Goal: Transaction & Acquisition: Purchase product/service

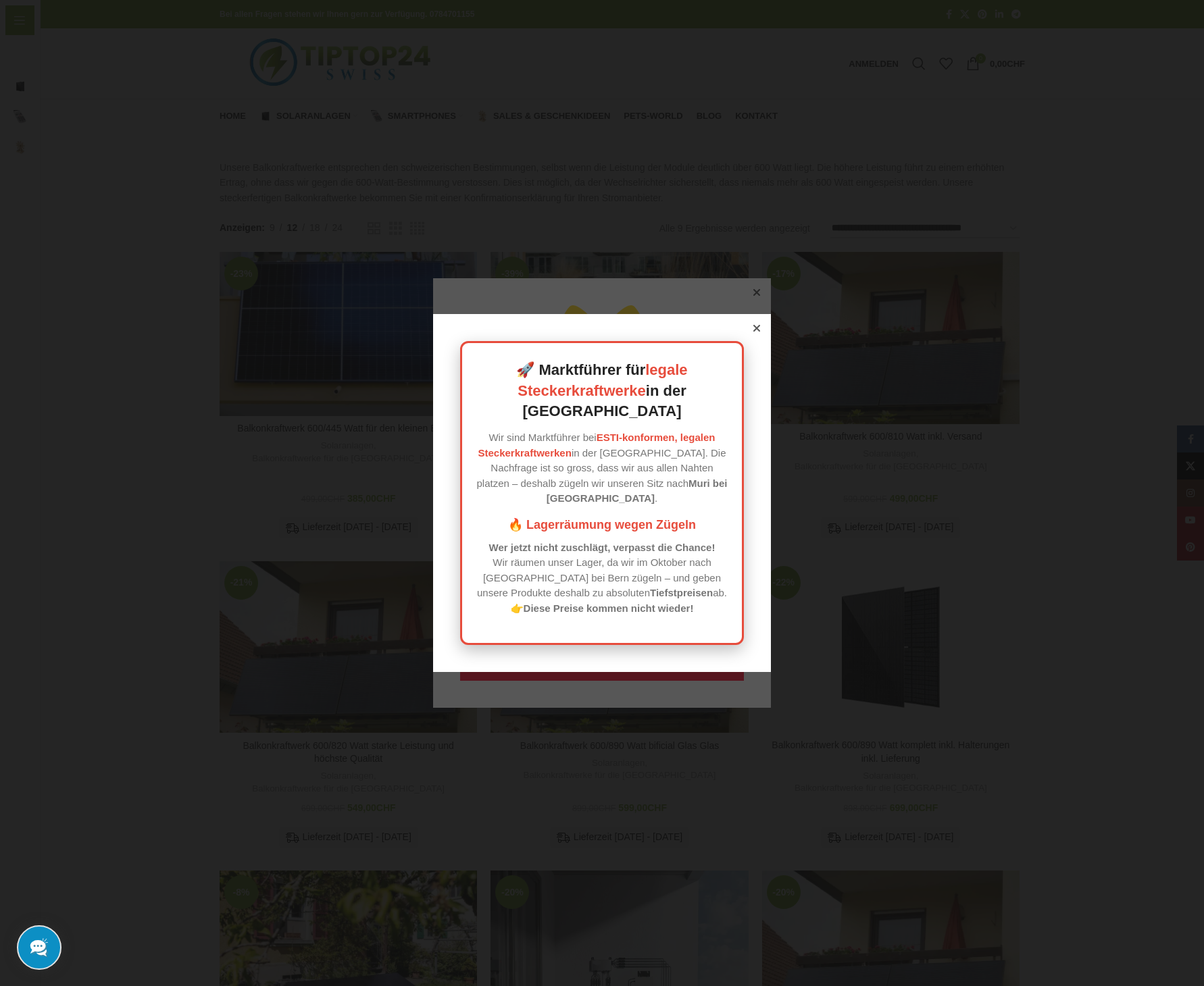
click at [753, 332] on icon at bounding box center [756, 328] width 7 height 7
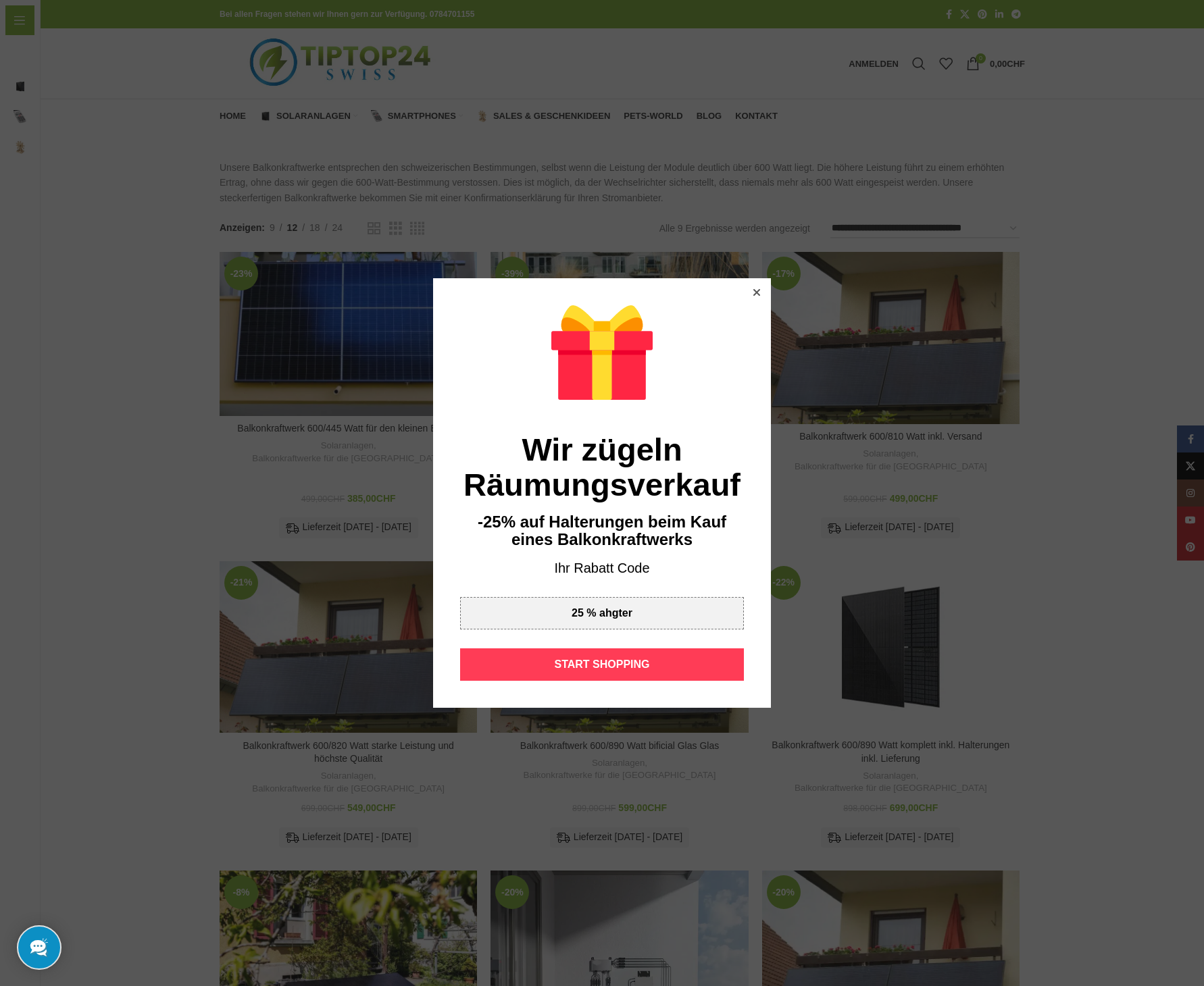
click at [610, 667] on div "START SHOPPING" at bounding box center [602, 664] width 284 height 33
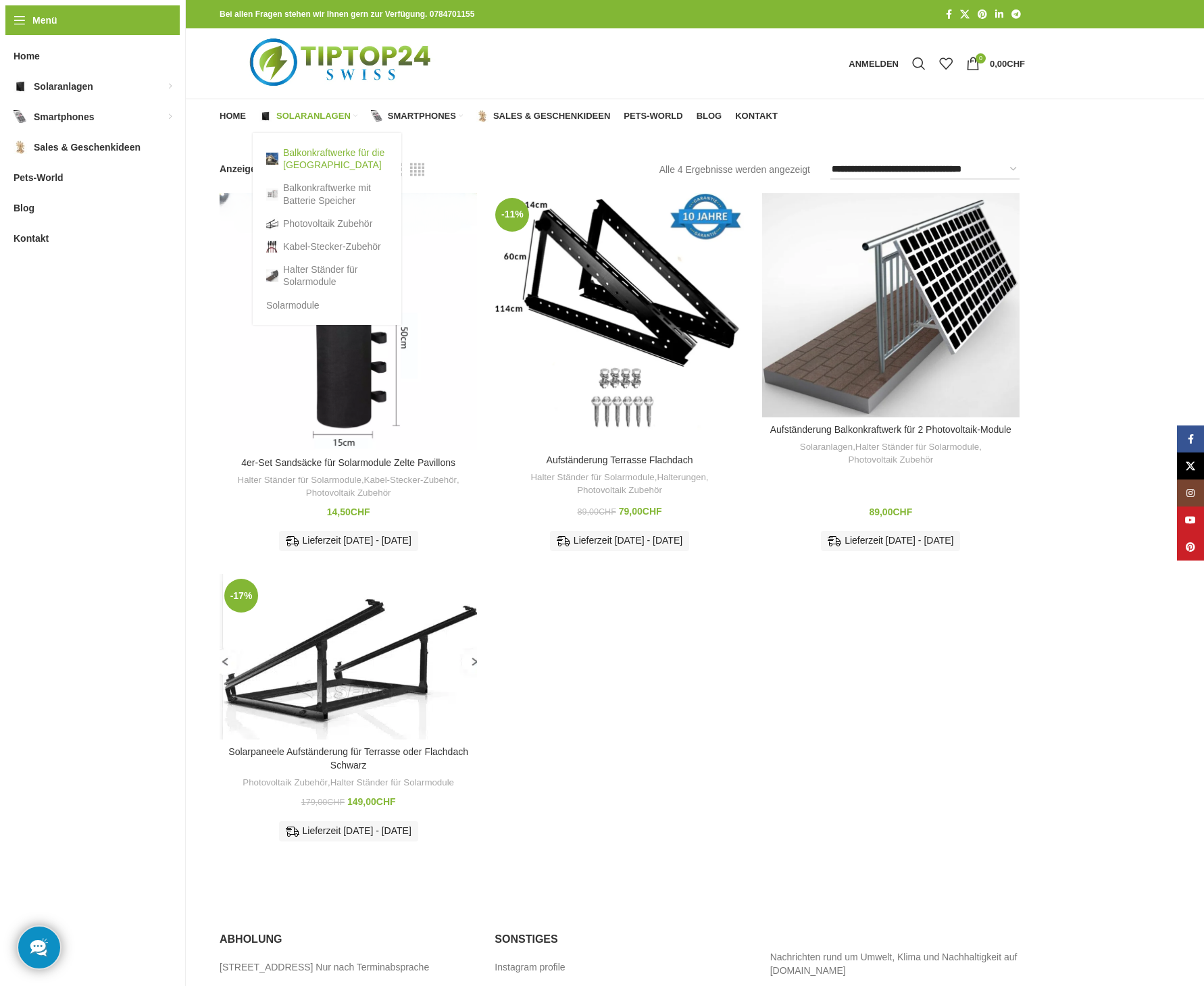
click at [300, 160] on link "Balkonkraftwerke für die [GEOGRAPHIC_DATA]" at bounding box center [327, 159] width 122 height 35
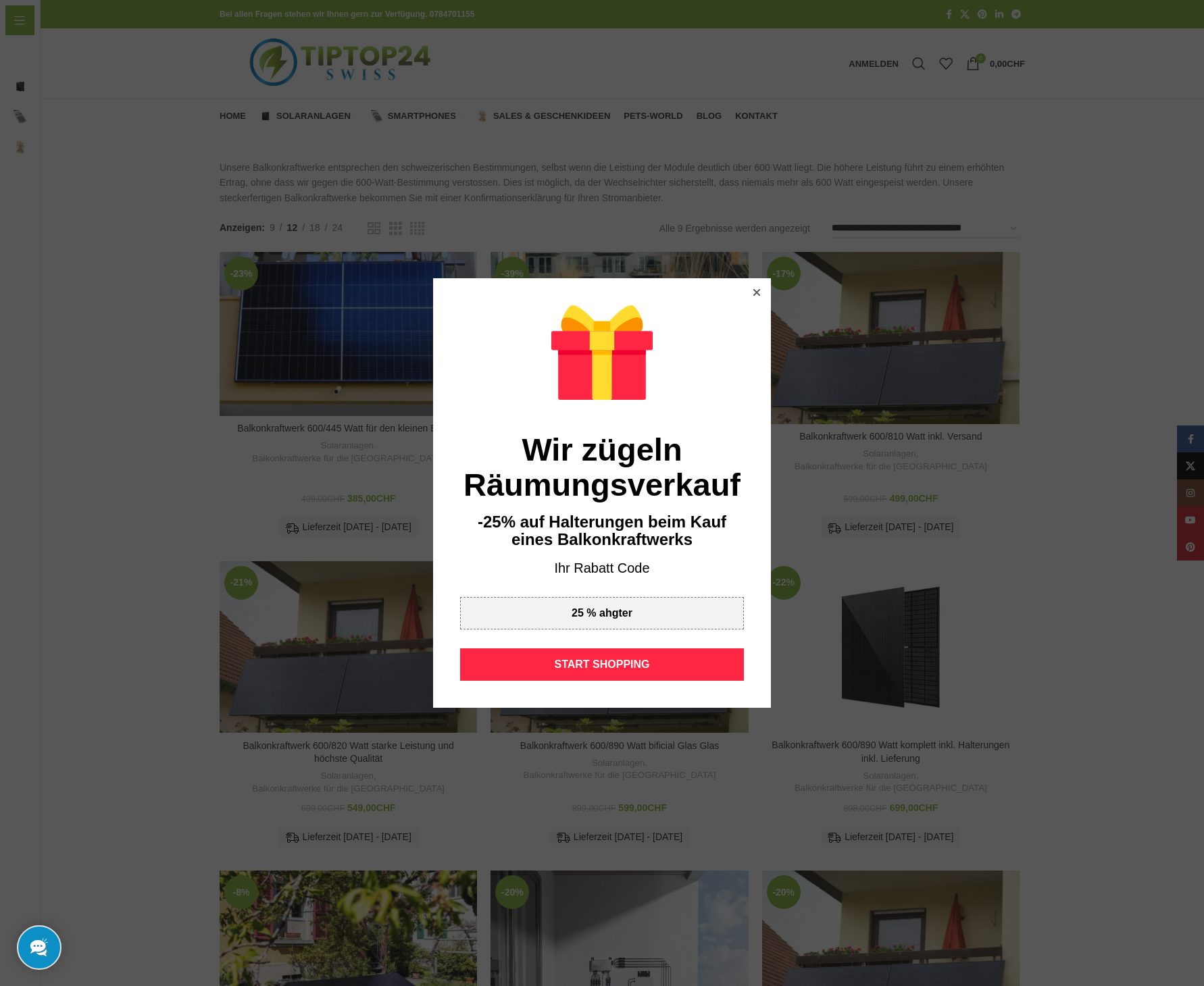
click at [755, 293] on icon at bounding box center [756, 292] width 7 height 7
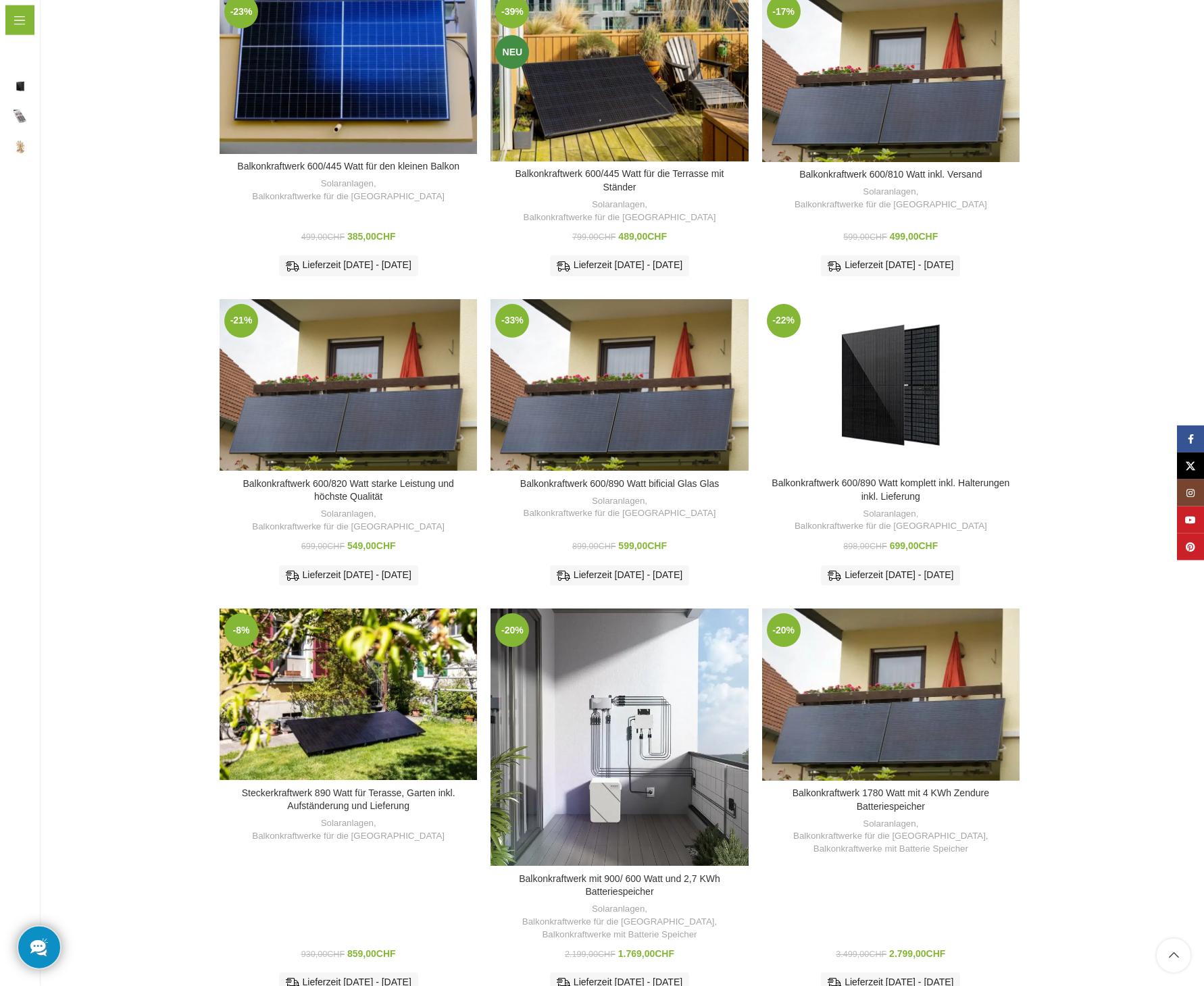
scroll to position [304, 0]
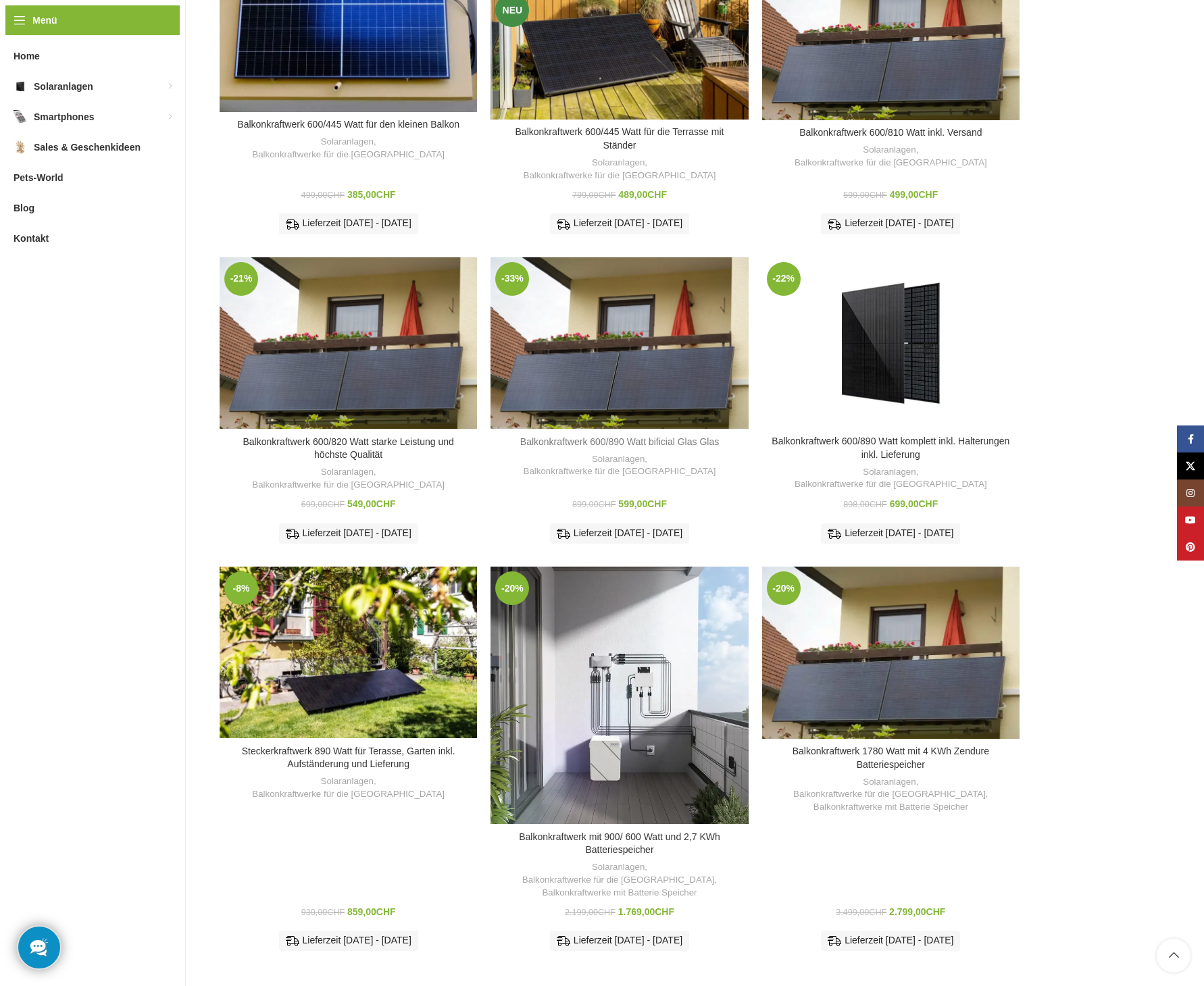
click at [657, 436] on link "Balkonkraftwerk 600/890 Watt bificial Glas Glas" at bounding box center [619, 442] width 199 height 11
